Goal: Find specific page/section: Find specific page/section

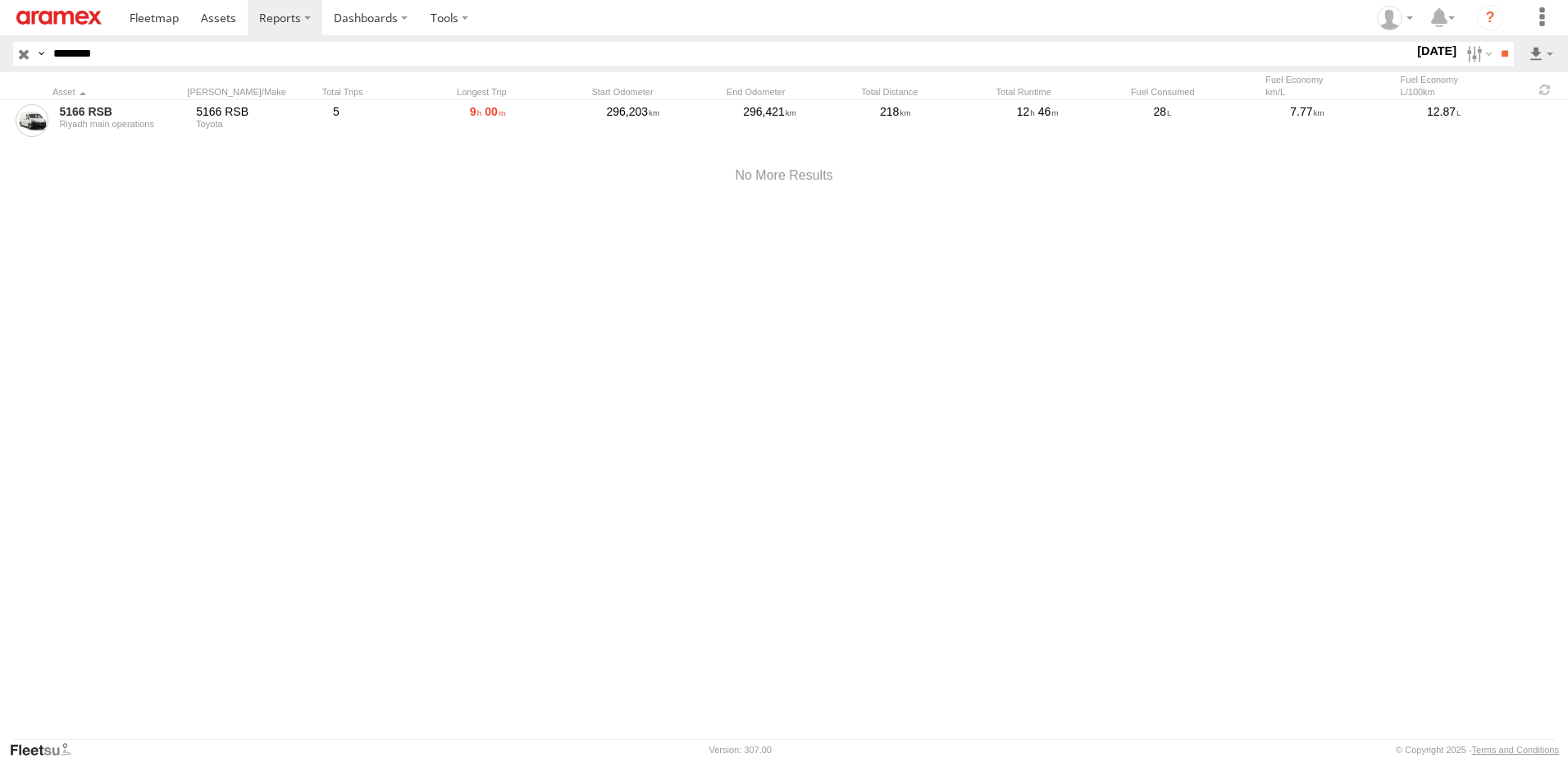
click at [210, 56] on input "********" at bounding box center [730, 53] width 1367 height 24
paste input "text"
type input "********"
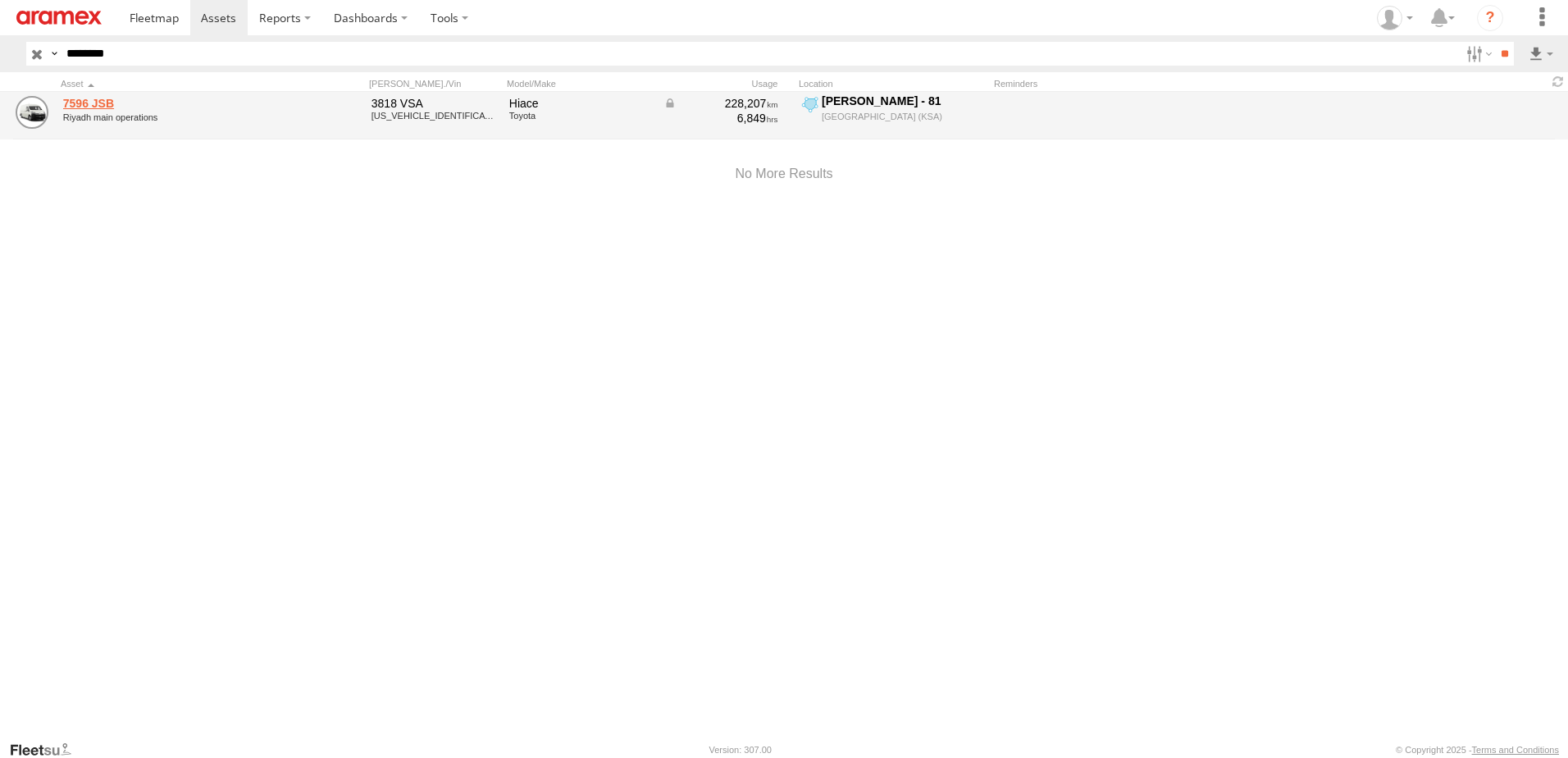
click at [81, 108] on link "7596 JSB" at bounding box center [176, 103] width 224 height 15
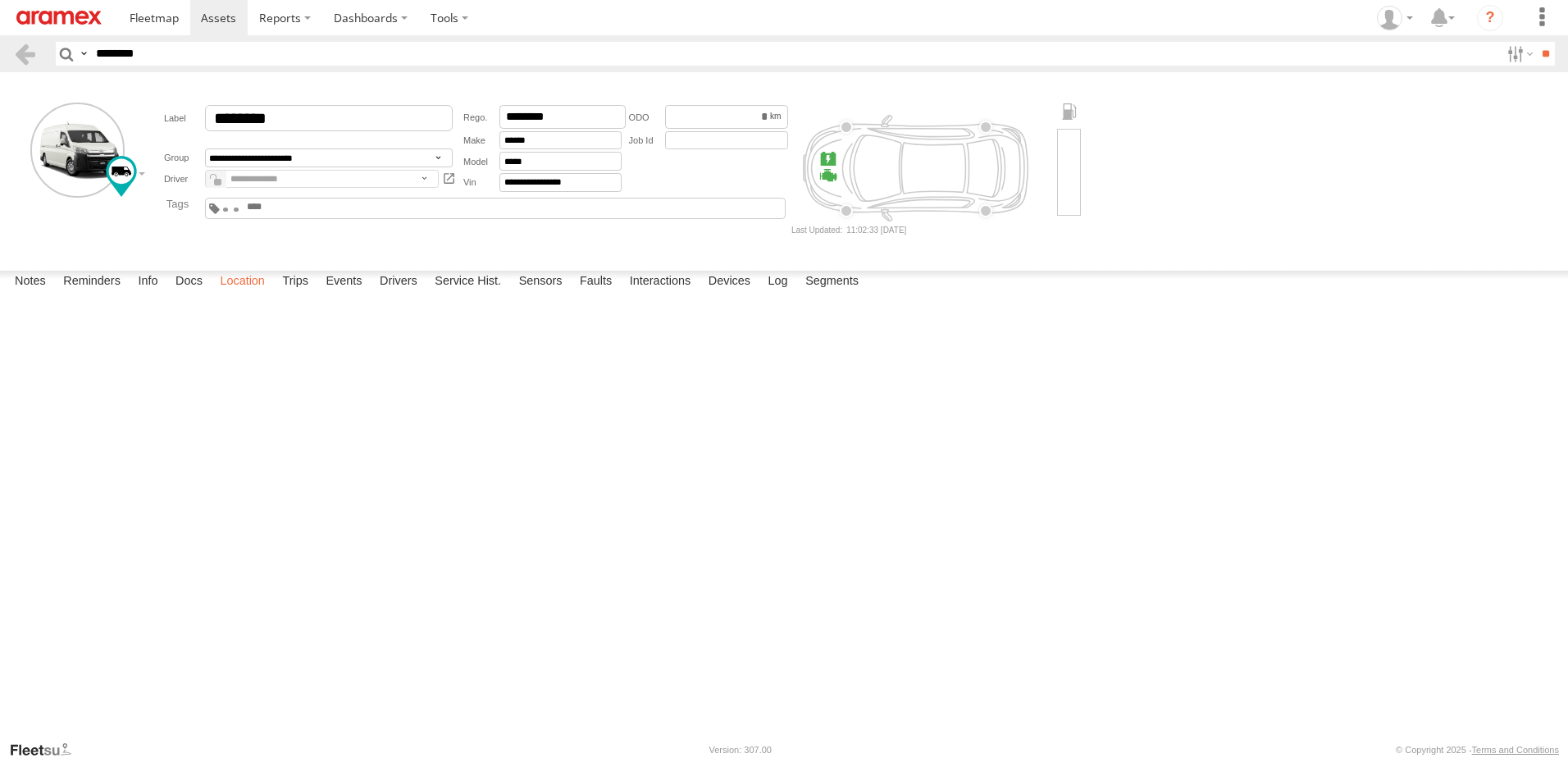
click at [233, 293] on label "Location" at bounding box center [242, 281] width 62 height 23
drag, startPoint x: 808, startPoint y: 621, endPoint x: 781, endPoint y: 442, distance: 181.0
click at [0, 0] on div "7596 JSB" at bounding box center [0, 0] width 0 height 0
drag, startPoint x: 706, startPoint y: 484, endPoint x: 716, endPoint y: 408, distance: 76.7
click at [0, 0] on div "7596 JSB" at bounding box center [0, 0] width 0 height 0
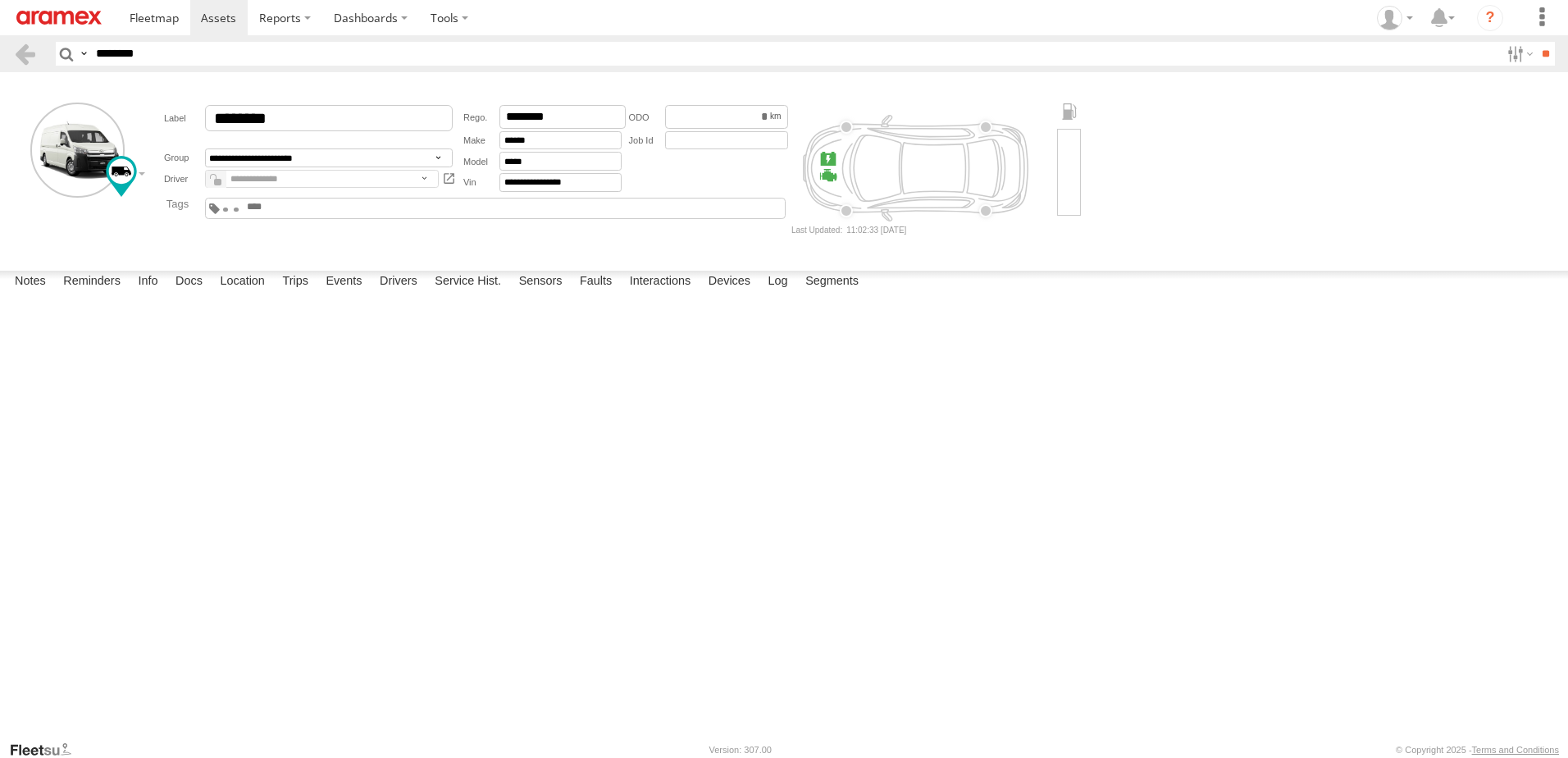
drag, startPoint x: 905, startPoint y: 346, endPoint x: 837, endPoint y: 469, distance: 140.5
click at [0, 0] on div "7596 JSB" at bounding box center [0, 0] width 0 height 0
drag, startPoint x: 874, startPoint y: 450, endPoint x: 830, endPoint y: 502, distance: 68.1
click at [0, 0] on div "7596 JSB" at bounding box center [0, 0] width 0 height 0
